Goal: Task Accomplishment & Management: Use online tool/utility

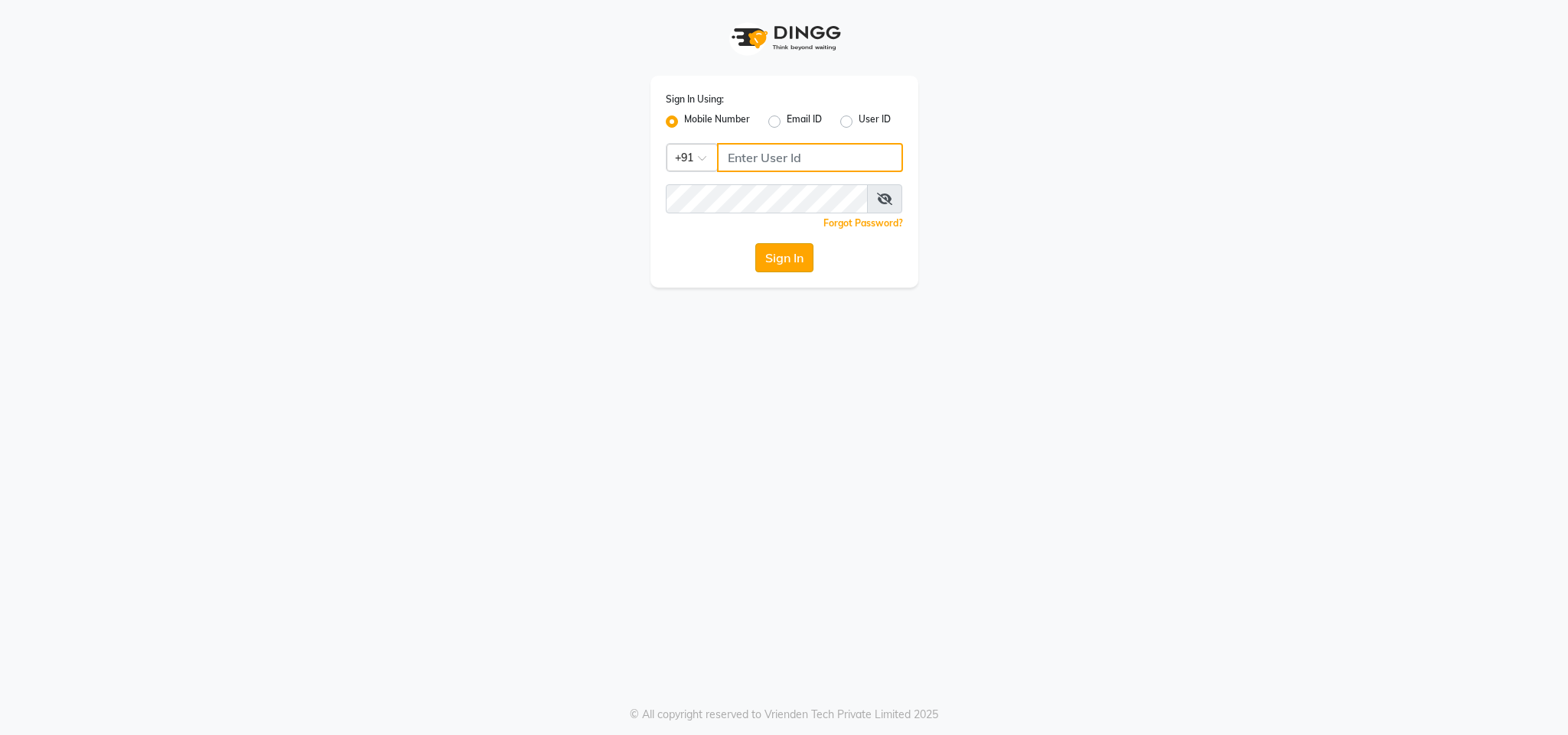
type input "8956731801"
click at [791, 261] on button "Sign In" at bounding box center [784, 257] width 58 height 29
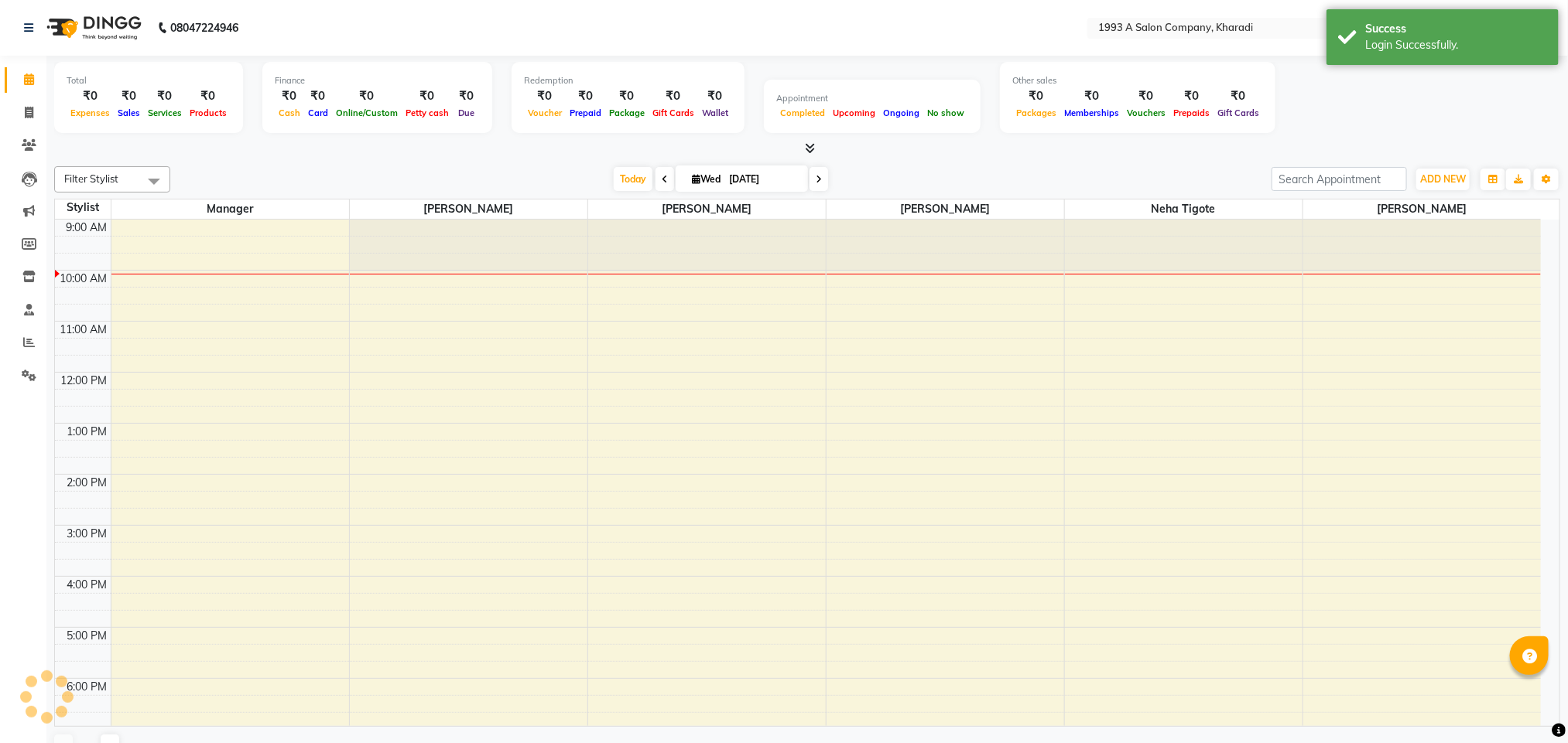
select select "en"
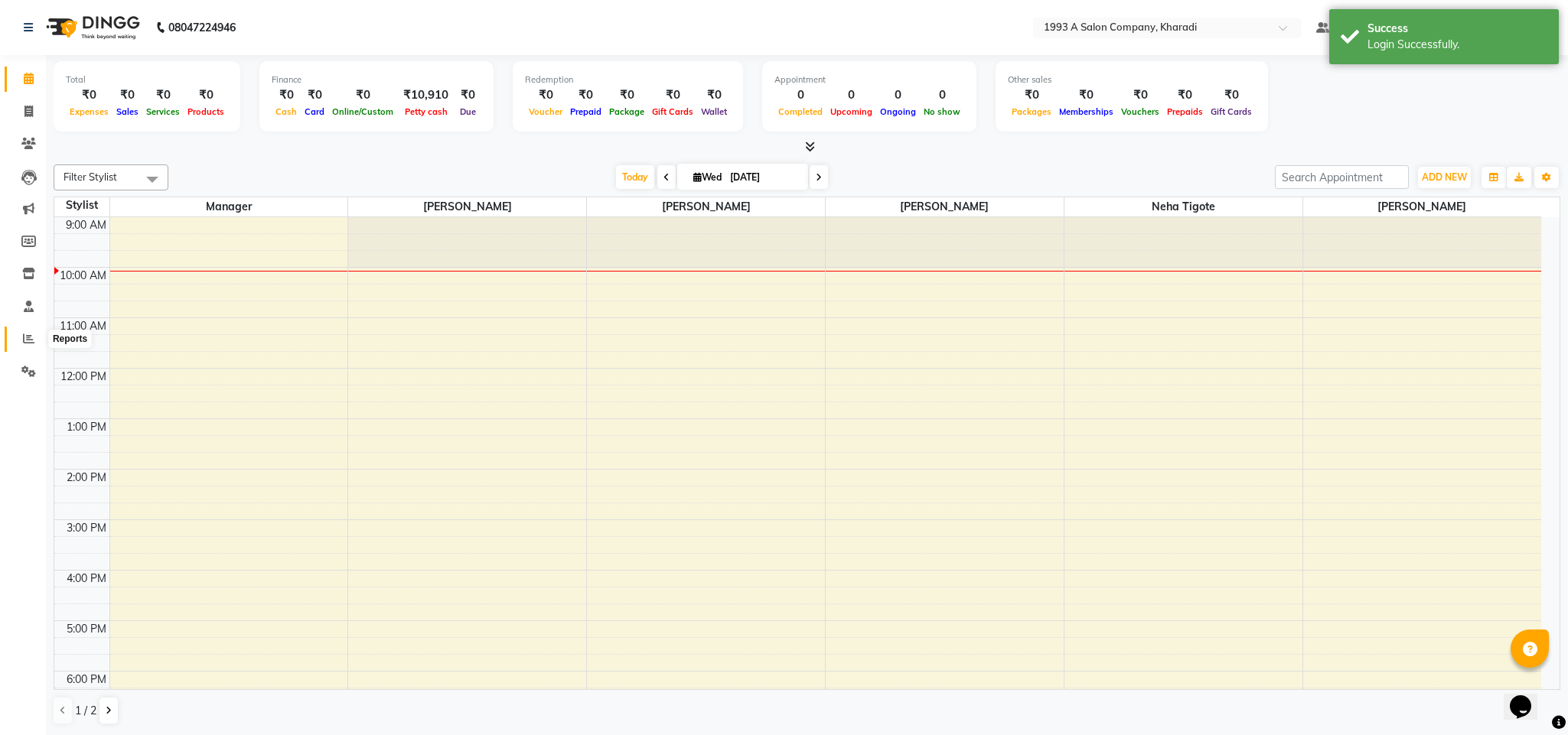
click at [21, 340] on span at bounding box center [29, 339] width 27 height 17
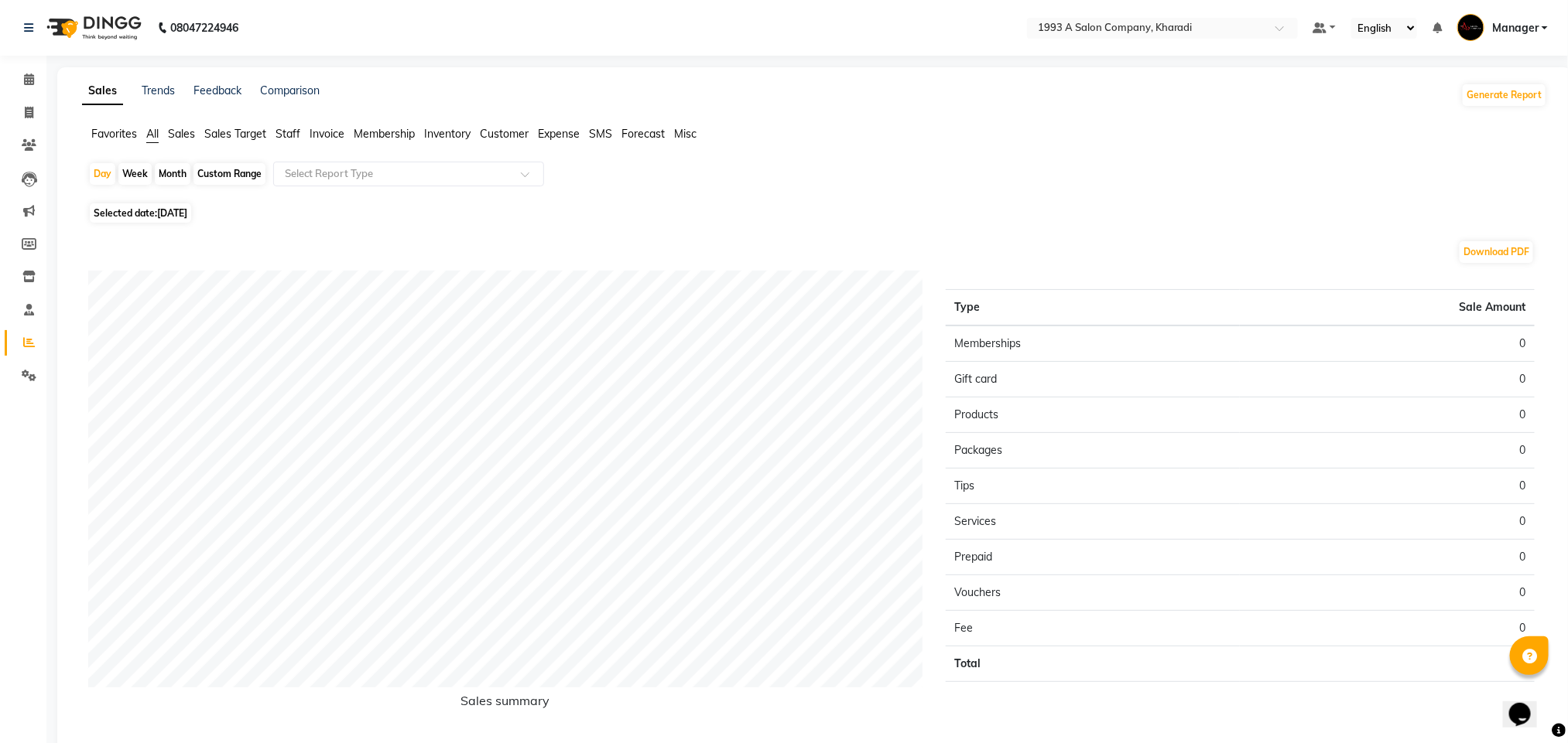
click at [223, 170] on div "Custom Range" at bounding box center [230, 174] width 72 height 22
select select "9"
select select "2025"
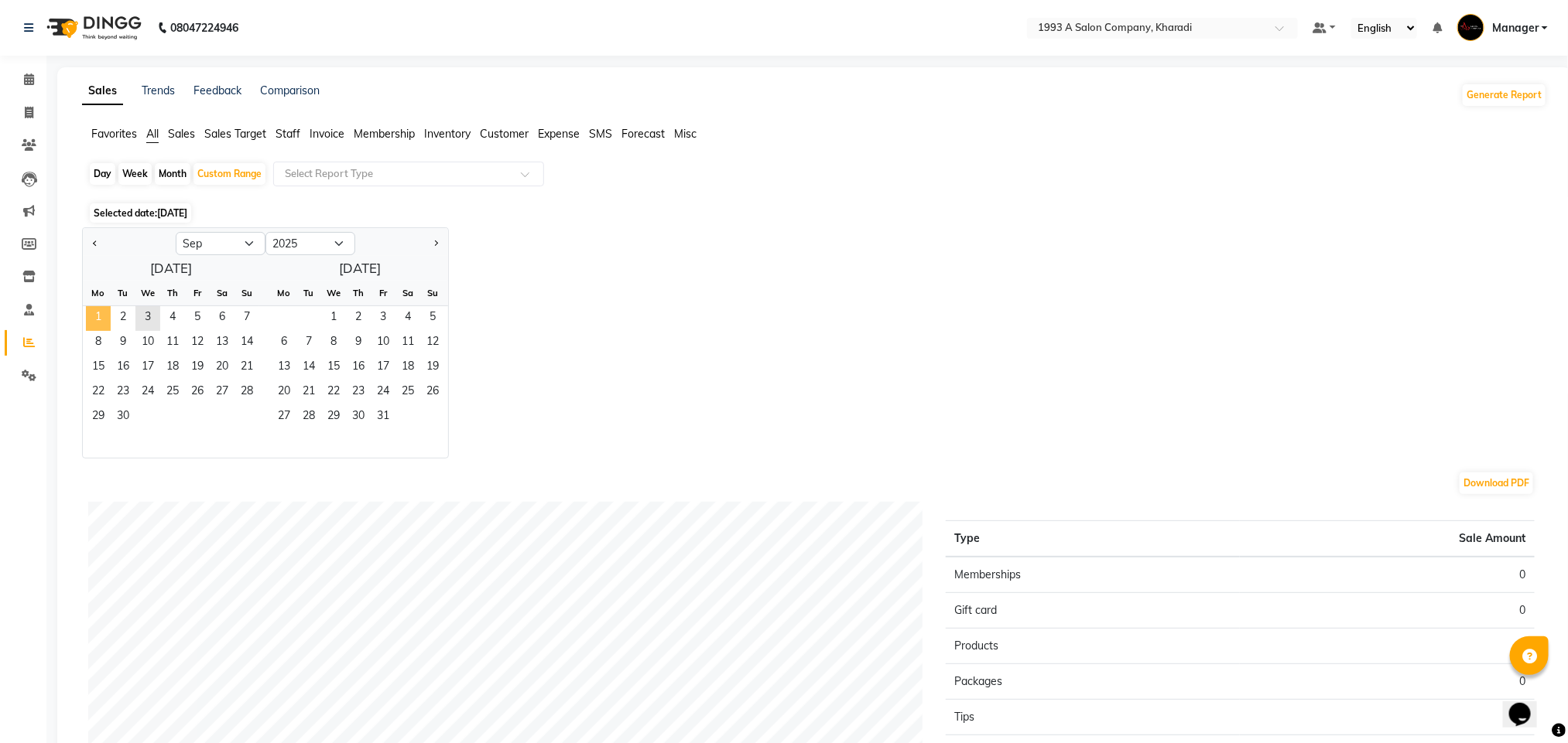
click at [98, 309] on span "1" at bounding box center [98, 318] width 25 height 25
click at [125, 316] on span "2" at bounding box center [123, 318] width 25 height 25
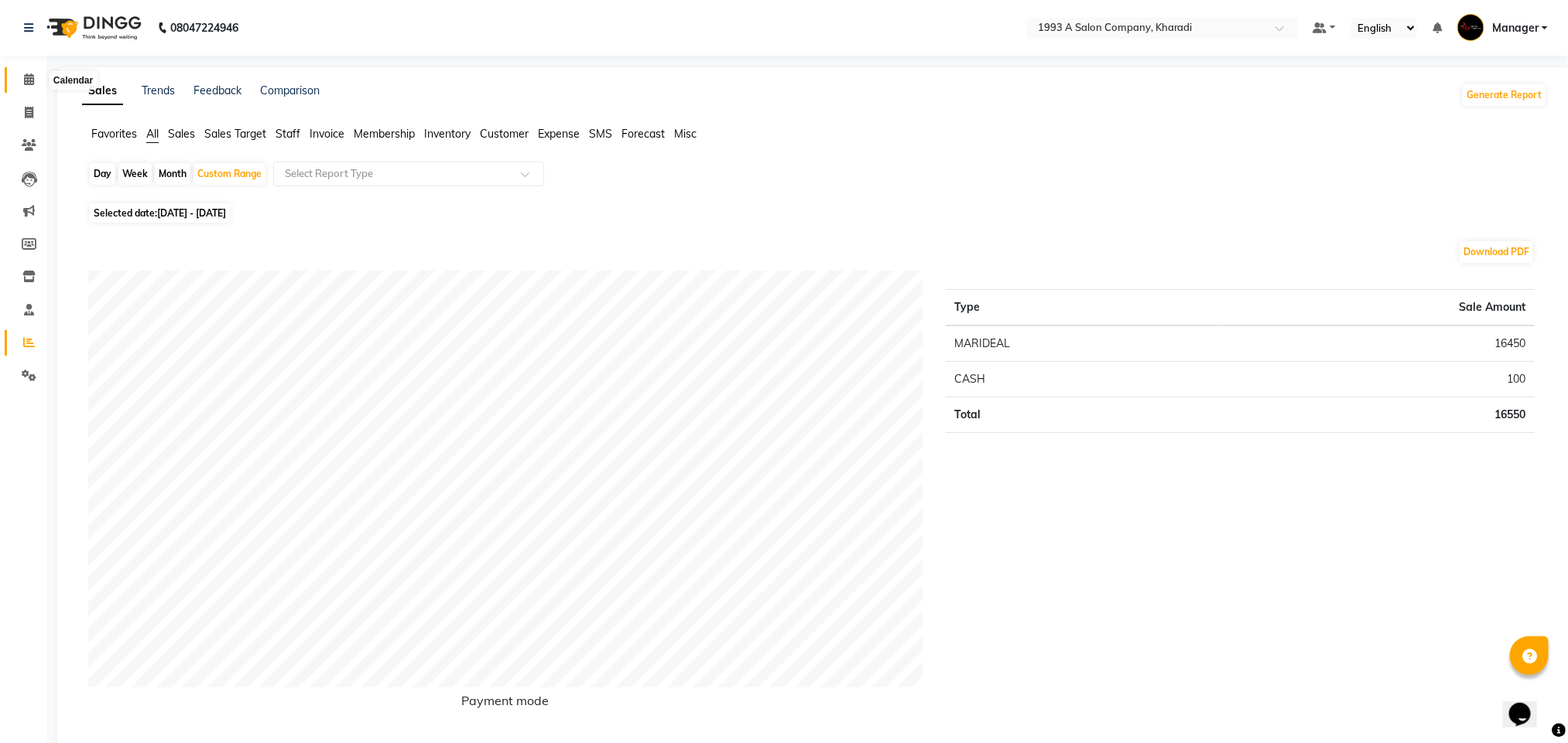
click at [28, 77] on icon at bounding box center [29, 79] width 10 height 11
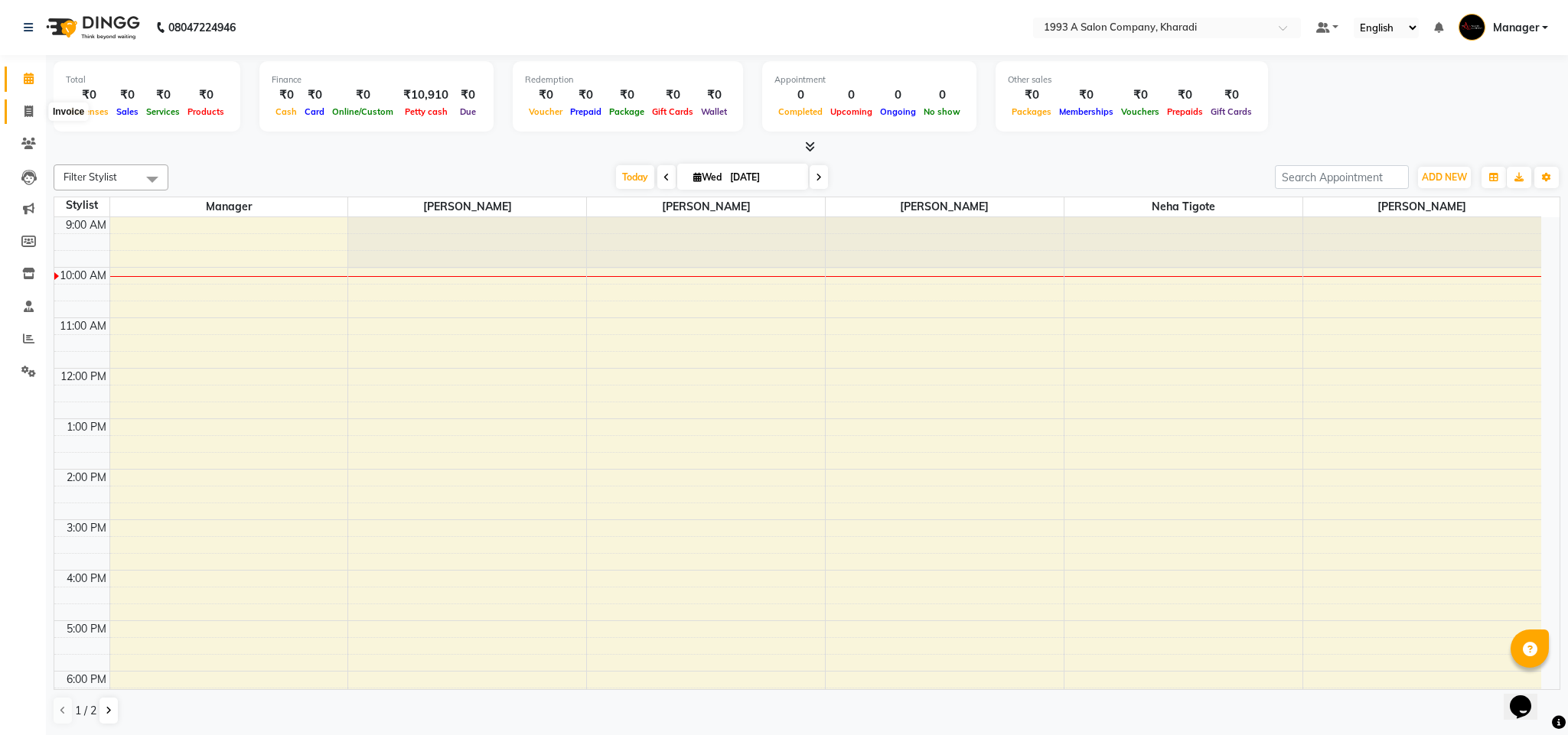
click at [25, 110] on icon at bounding box center [29, 111] width 9 height 11
select select "service"
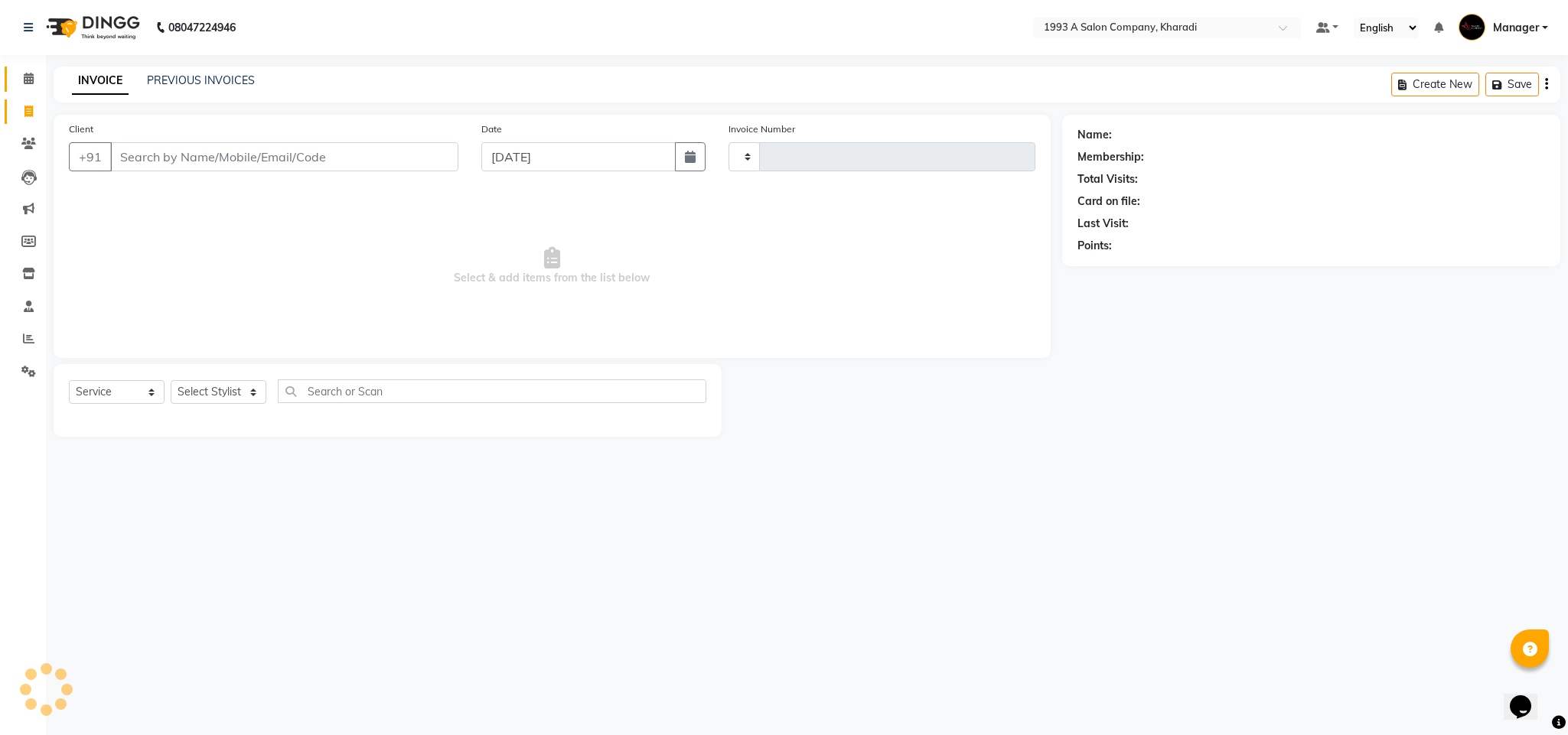
type input "1760"
select select "651"
click at [209, 81] on link "PREVIOUS INVOICES" at bounding box center [201, 79] width 108 height 14
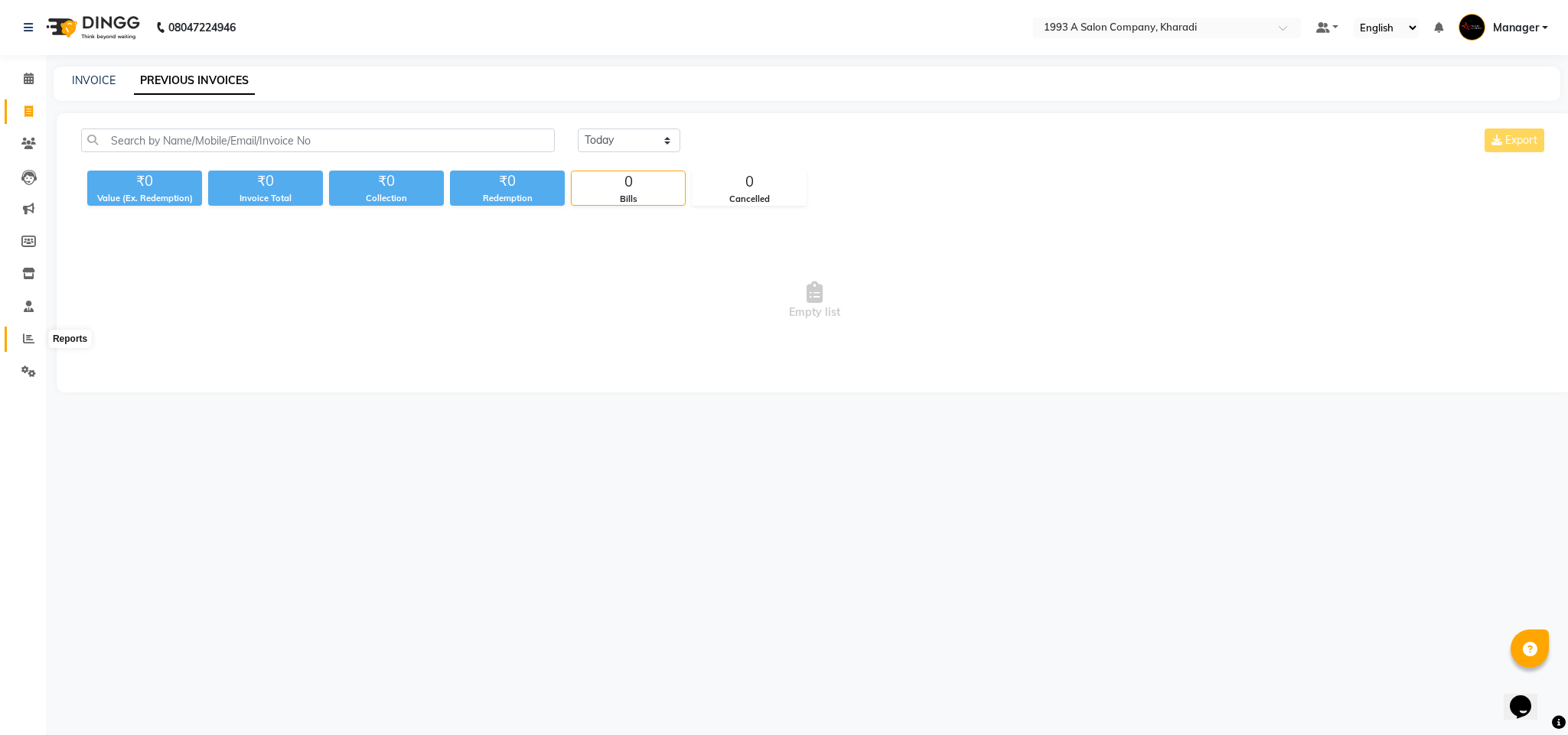
click at [29, 338] on icon at bounding box center [29, 338] width 11 height 11
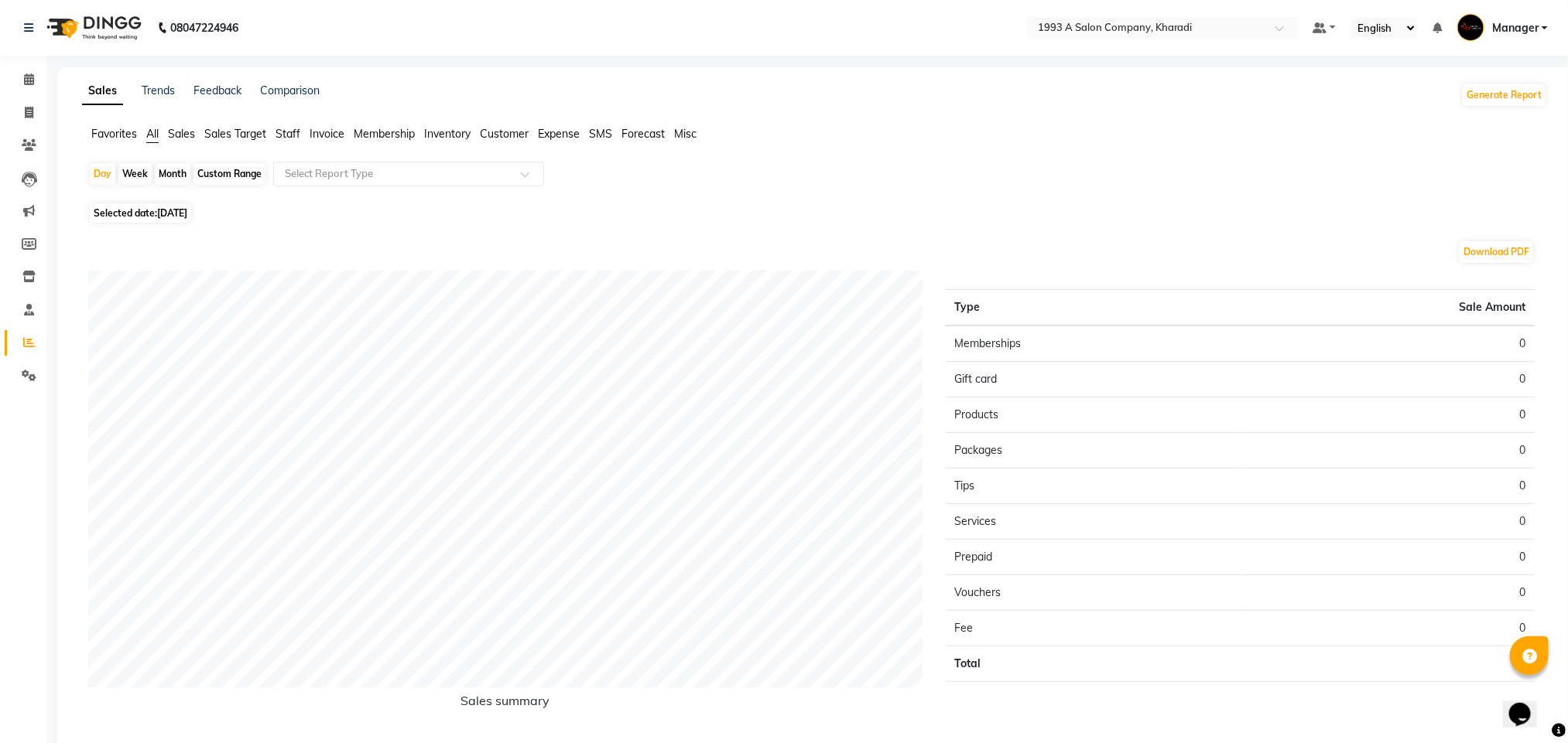
click at [235, 170] on div "Custom Range" at bounding box center [230, 174] width 72 height 22
select select "9"
select select "2025"
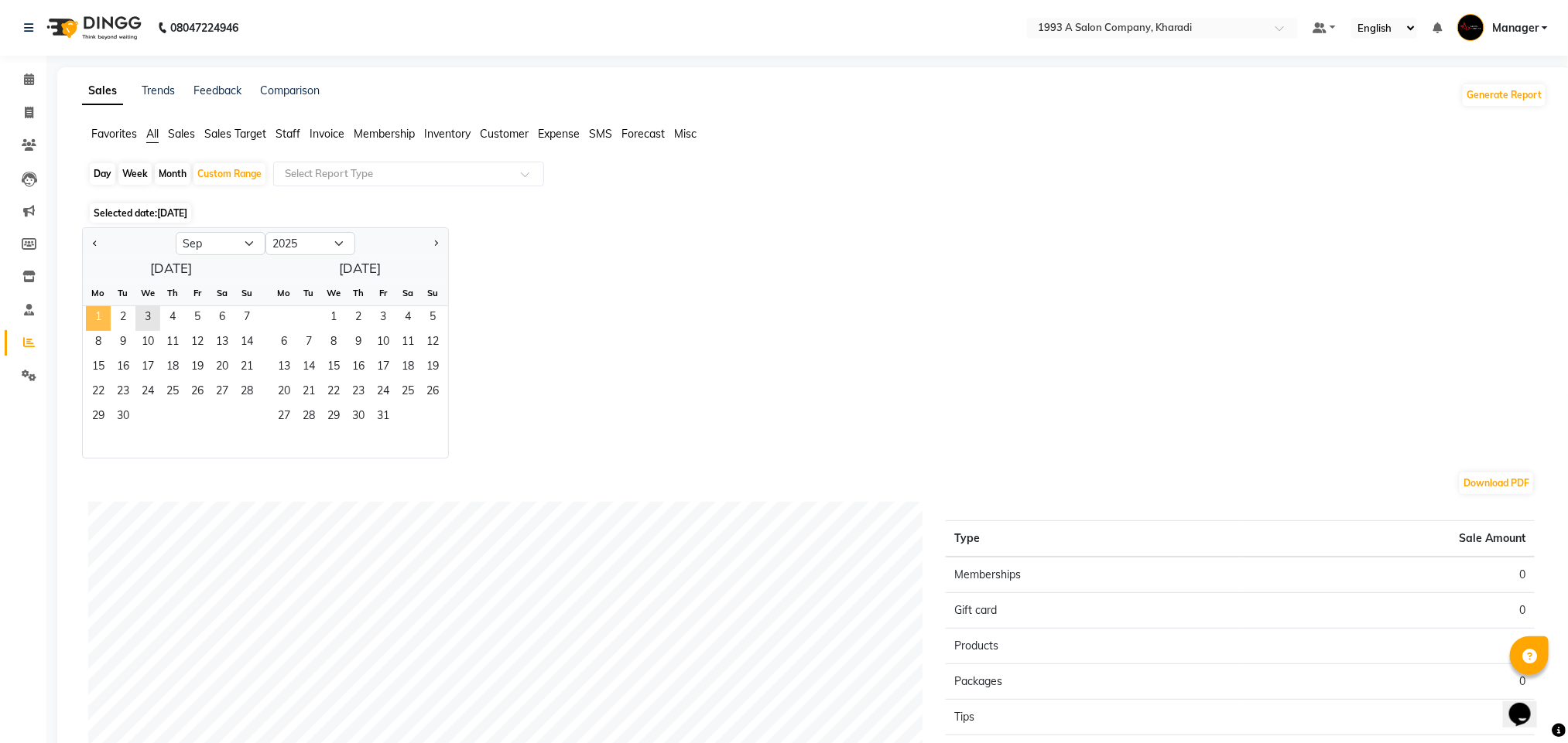
click at [96, 314] on span "1" at bounding box center [98, 318] width 25 height 25
click at [93, 243] on span "Previous month" at bounding box center [96, 243] width 6 height 6
select select "8"
click at [200, 312] on span "1" at bounding box center [197, 318] width 25 height 25
click at [246, 414] on span "31" at bounding box center [247, 418] width 25 height 25
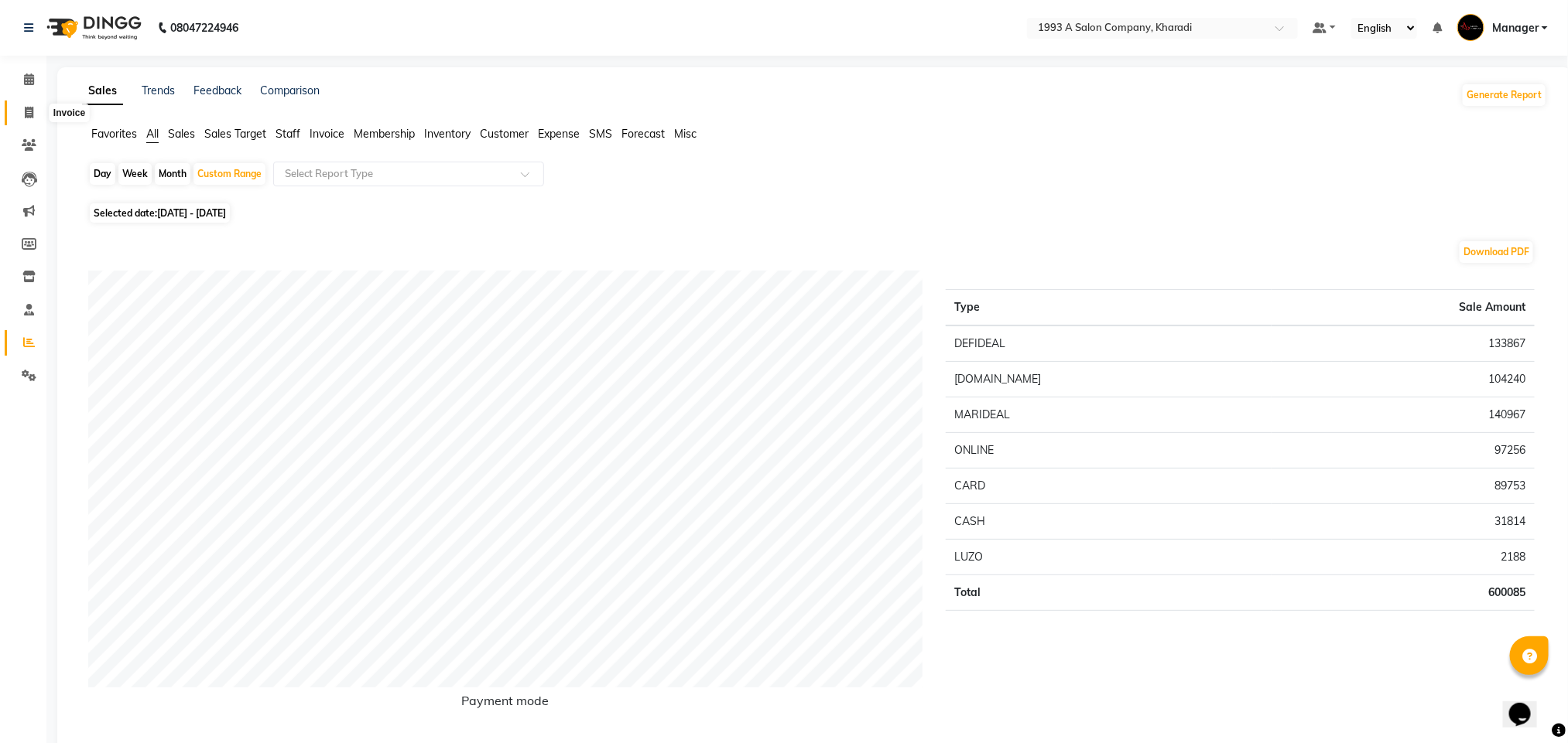
click at [23, 107] on span at bounding box center [29, 113] width 27 height 18
select select "service"
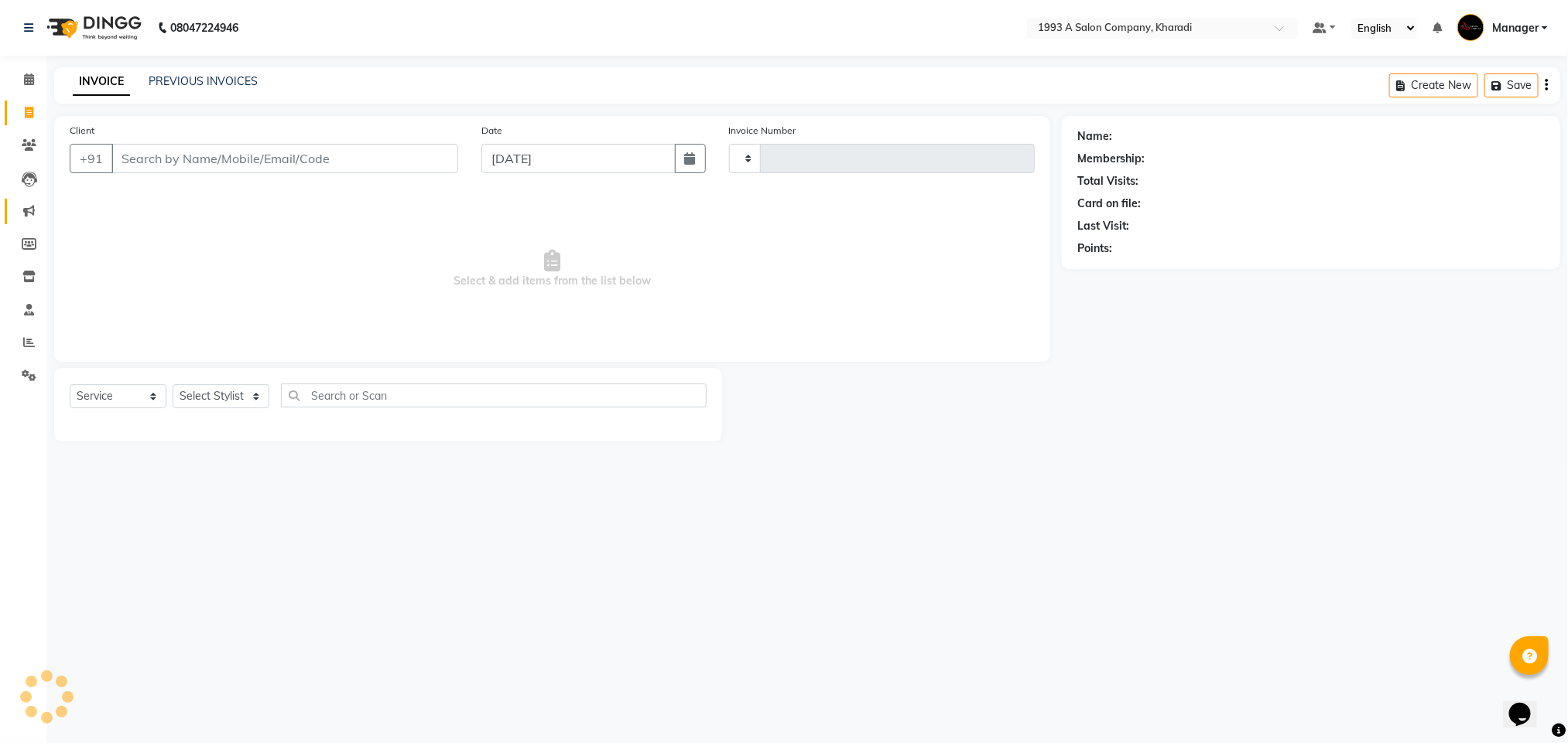
type input "1760"
select select "651"
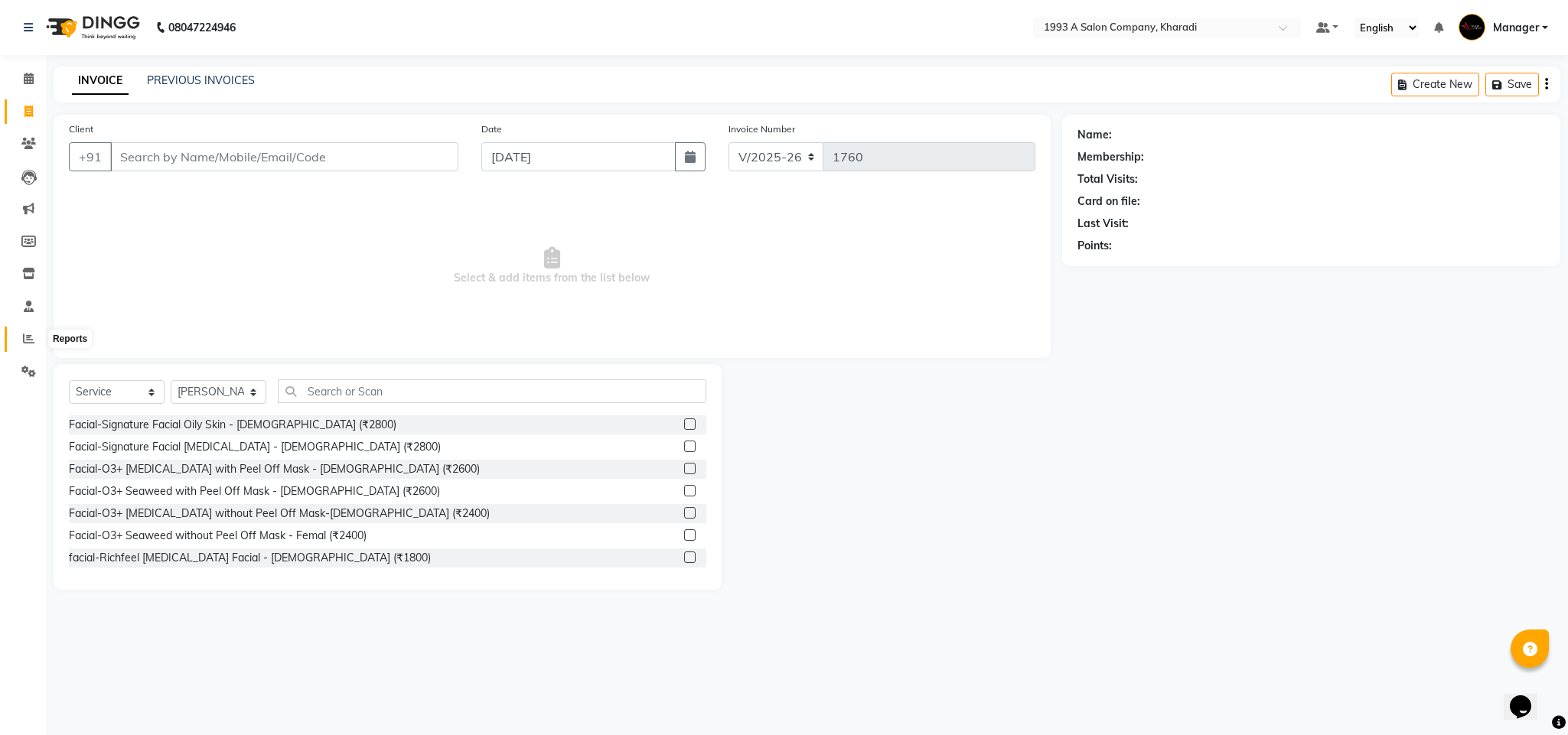
click at [23, 342] on icon at bounding box center [29, 338] width 11 height 11
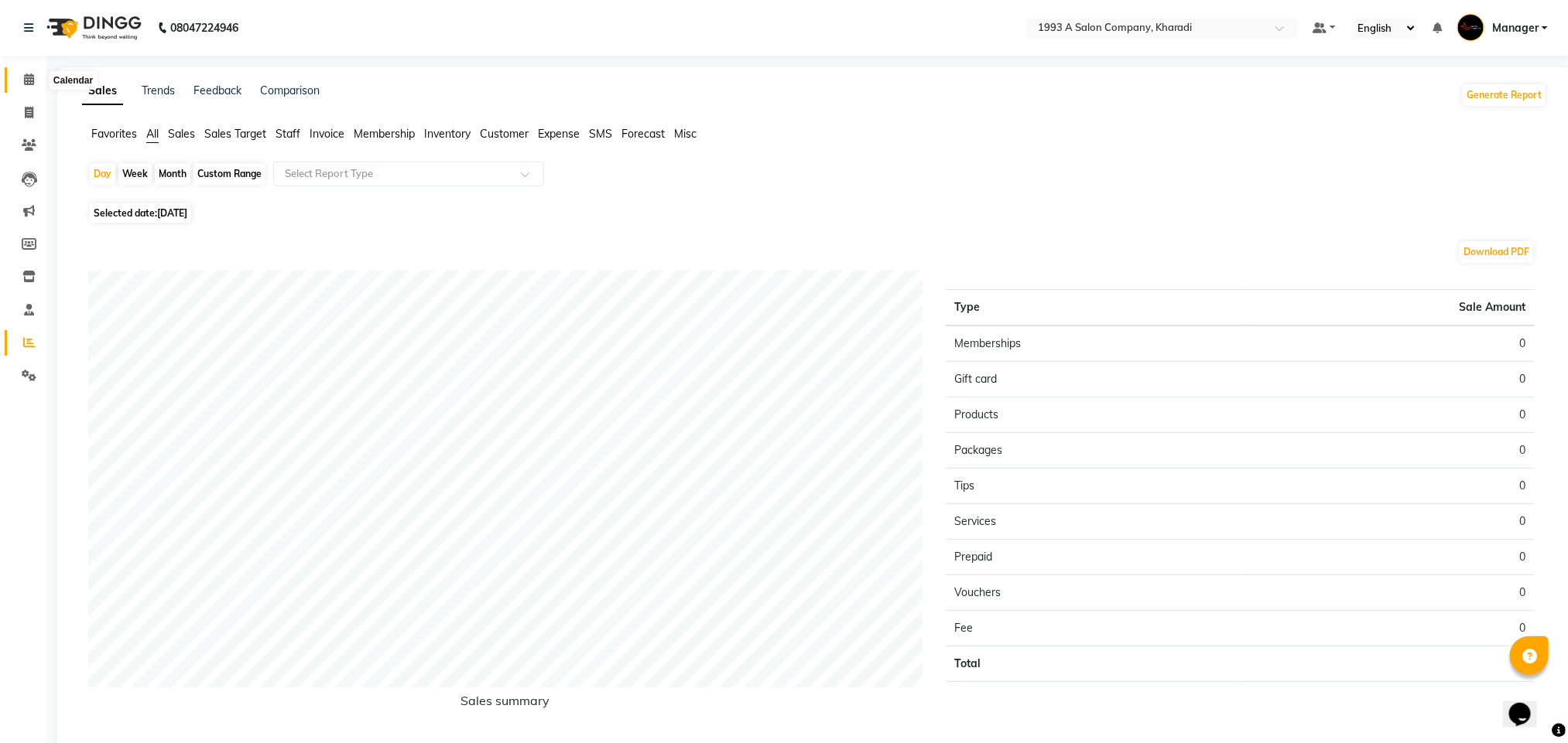
click at [22, 80] on span at bounding box center [29, 80] width 27 height 18
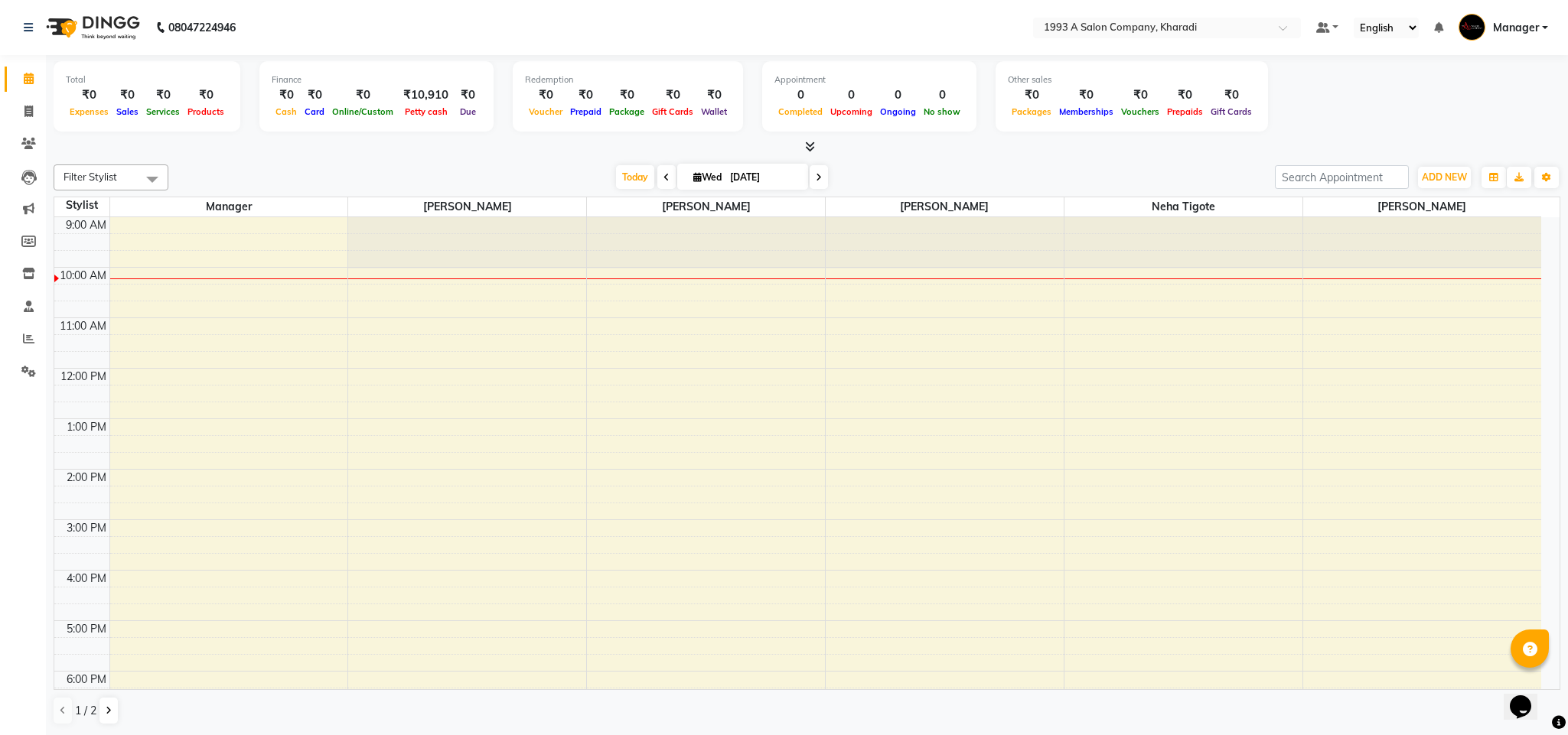
click at [25, 324] on li "Reports" at bounding box center [23, 338] width 46 height 33
click at [25, 336] on icon at bounding box center [29, 338] width 11 height 11
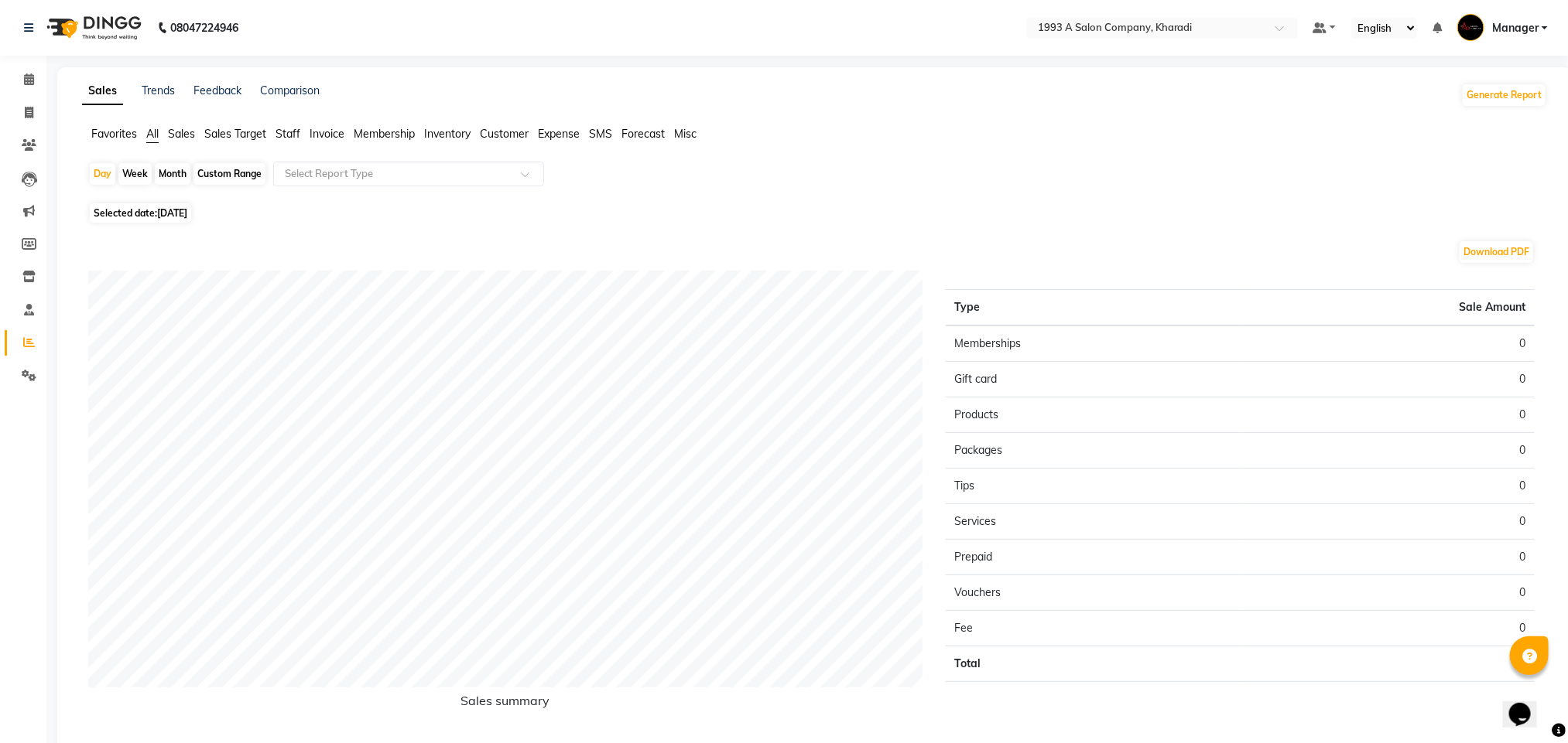
click at [227, 169] on div "Custom Range" at bounding box center [230, 174] width 72 height 22
select select "9"
select select "2025"
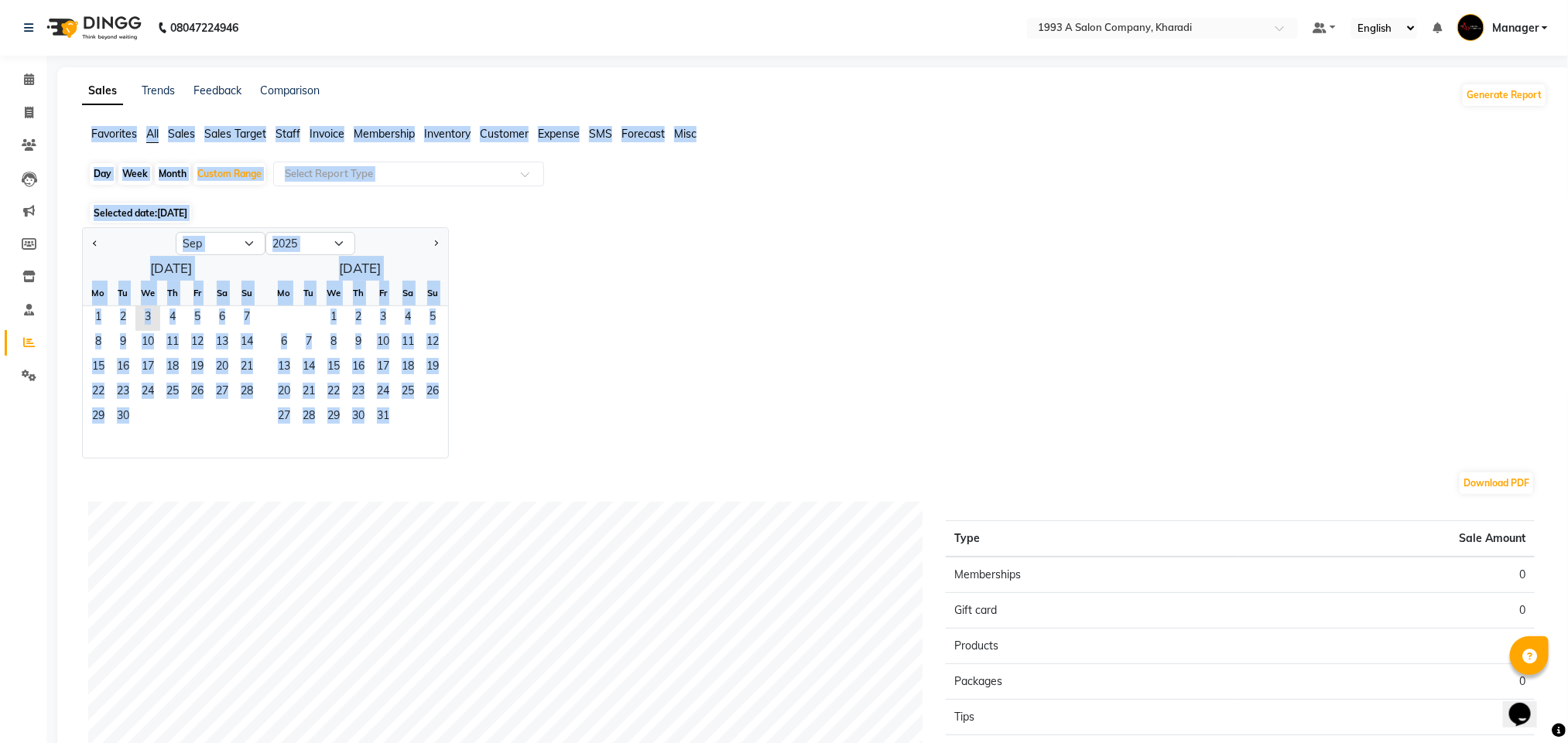
drag, startPoint x: 792, startPoint y: 264, endPoint x: 49, endPoint y: 119, distance: 757.0
click at [49, 119] on main "Sales Trends Feedback Comparison Generate Report Favorites All Sales Sales Targ…" at bounding box center [807, 554] width 1521 height 974
click at [24, 84] on icon at bounding box center [29, 79] width 10 height 11
